Goal: Task Accomplishment & Management: Manage account settings

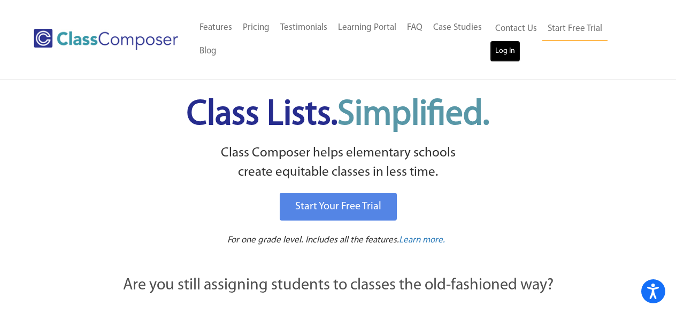
click at [508, 52] on link "Log In" at bounding box center [505, 51] width 30 height 21
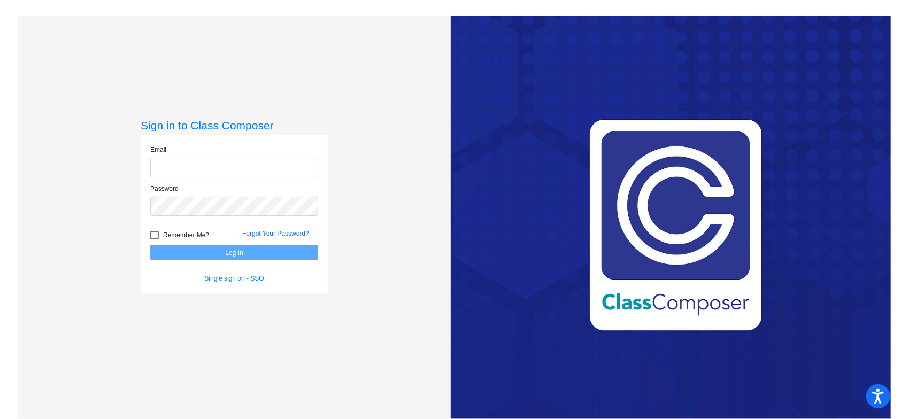
type input "Katrina.ReissBotsford@svusd.org"
click at [266, 254] on button "Log In" at bounding box center [234, 253] width 168 height 16
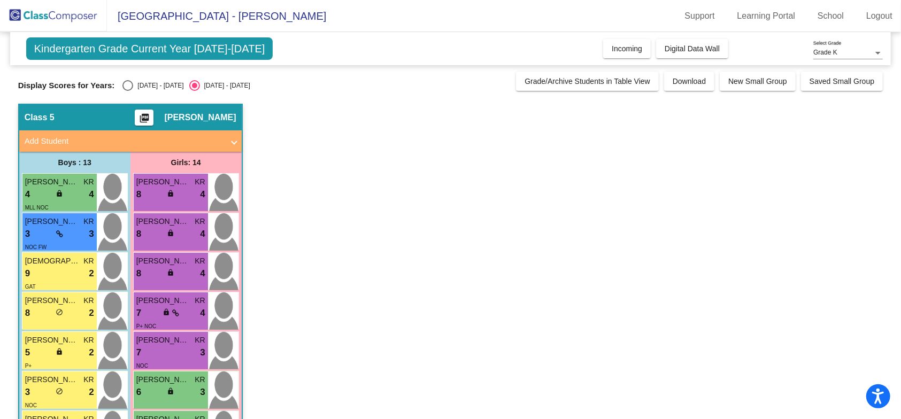
click at [845, 47] on div "Grade K Select Grade" at bounding box center [848, 50] width 70 height 18
click at [730, 199] on div at bounding box center [450, 209] width 901 height 419
click at [234, 54] on span "Kindergarten Grade Current Year 2024-2025" at bounding box center [149, 48] width 247 height 22
click at [125, 84] on div "Select an option" at bounding box center [127, 85] width 11 height 11
click at [127, 91] on input "2023 - 2024" at bounding box center [127, 91] width 1 height 1
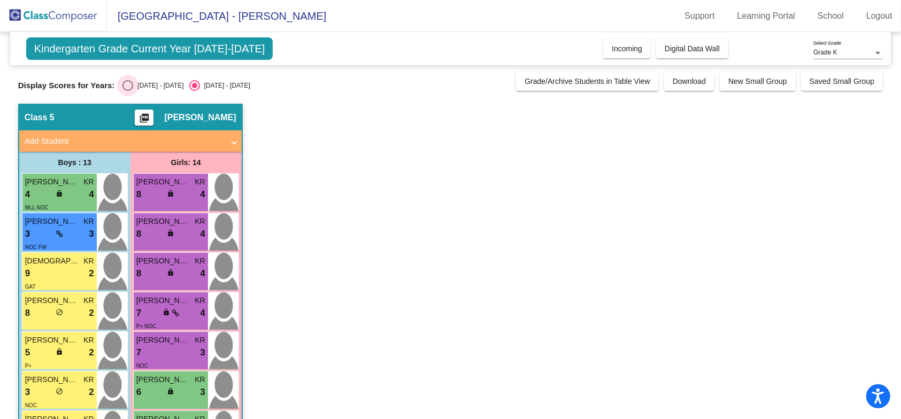
radio input "true"
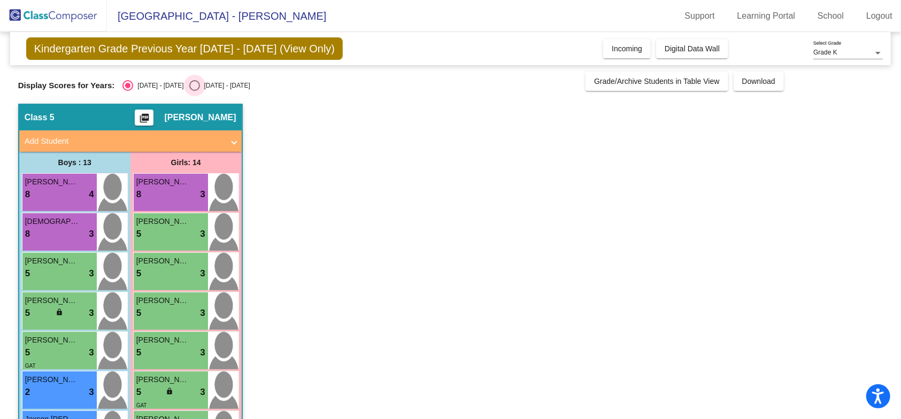
click at [189, 89] on div "Select an option" at bounding box center [194, 85] width 11 height 11
click at [194, 91] on input "2024 - 2025" at bounding box center [194, 91] width 1 height 1
radio input "true"
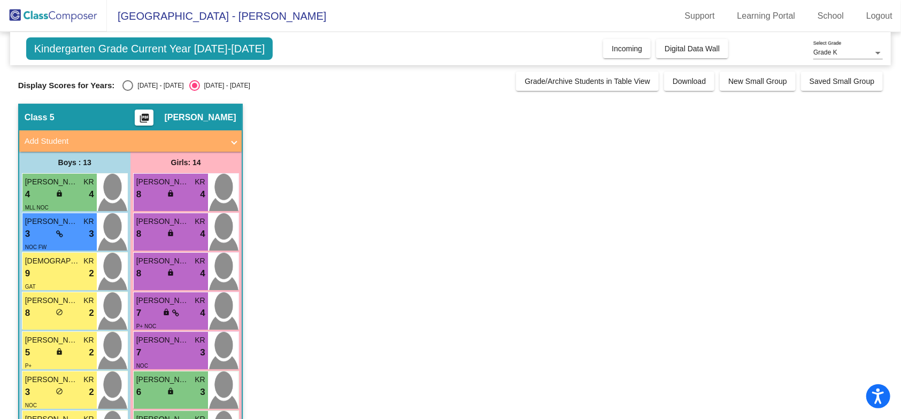
click at [319, 163] on app-classroom "Class 5 picture_as_pdf Katie Riess-Botsford Add Student First Name Last Name St…" at bounding box center [450, 424] width 865 height 641
click at [129, 82] on div "Select an option" at bounding box center [127, 85] width 11 height 11
click at [128, 91] on input "2023 - 2024" at bounding box center [127, 91] width 1 height 1
radio input "true"
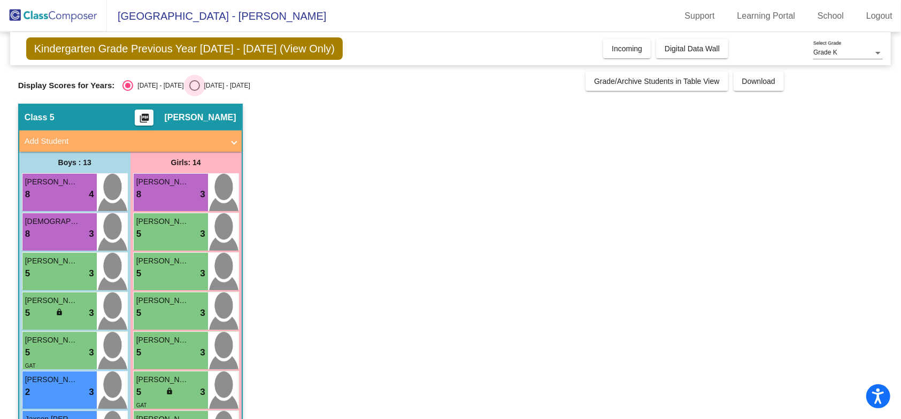
click at [189, 87] on div "Select an option" at bounding box center [194, 85] width 11 height 11
click at [194, 91] on input "2024 - 2025" at bounding box center [194, 91] width 1 height 1
radio input "true"
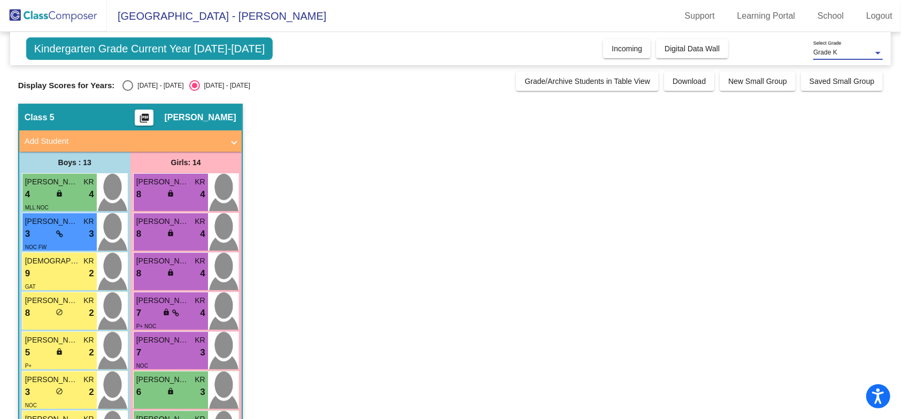
click at [820, 52] on span "Grade K" at bounding box center [825, 52] width 24 height 7
click at [747, 169] on div at bounding box center [450, 209] width 901 height 419
